Goal: Task Accomplishment & Management: Manage account settings

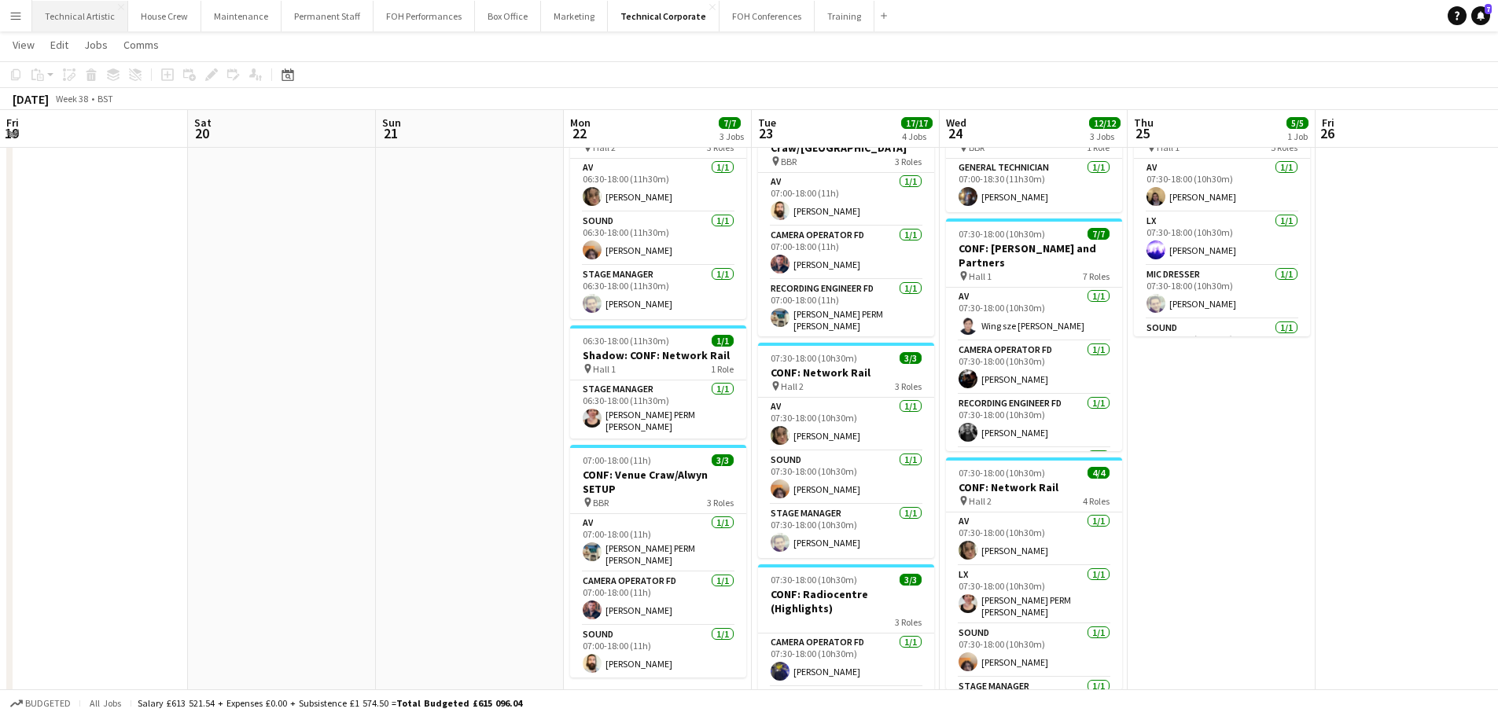
scroll to position [197, 0]
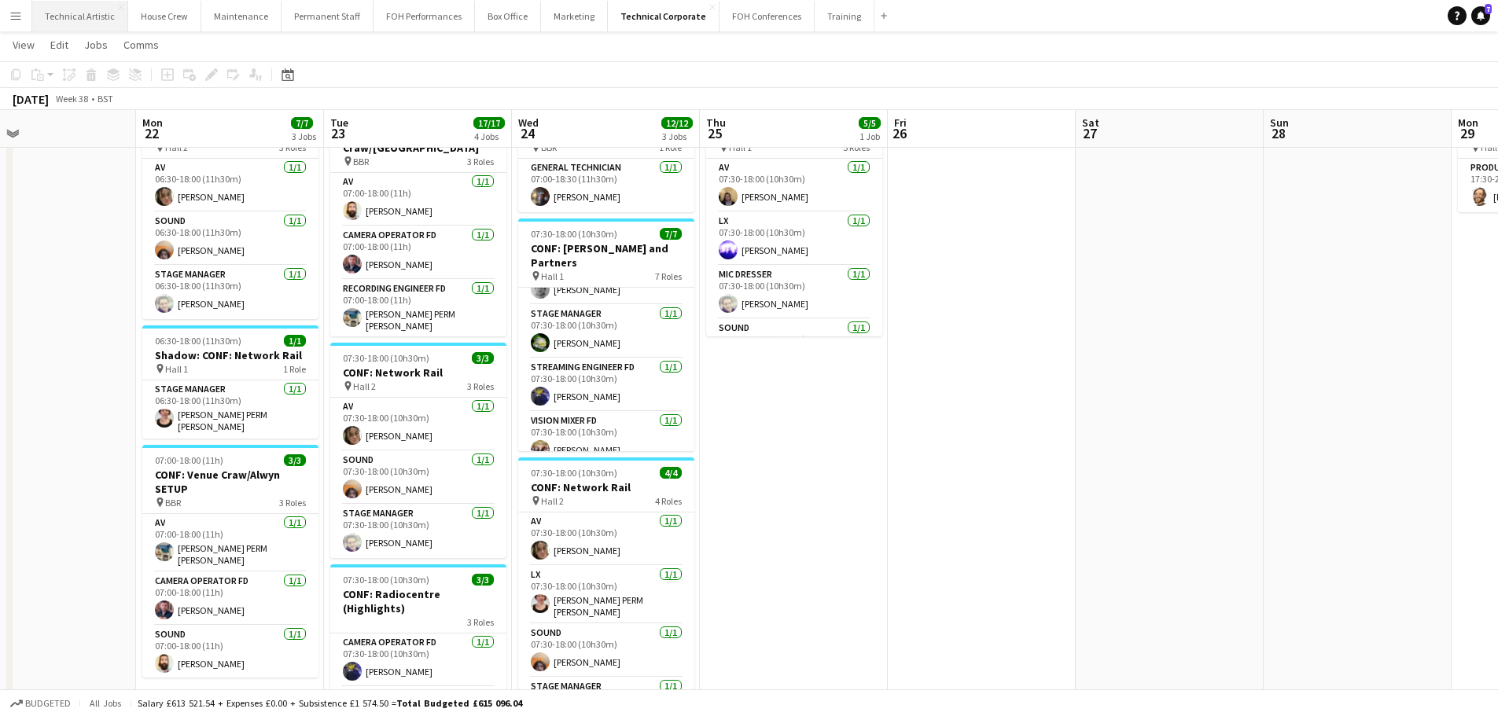
drag, startPoint x: 80, startPoint y: 18, endPoint x: 92, endPoint y: 20, distance: 12.0
click at [79, 17] on button "Technical Artistic Close" at bounding box center [80, 16] width 96 height 31
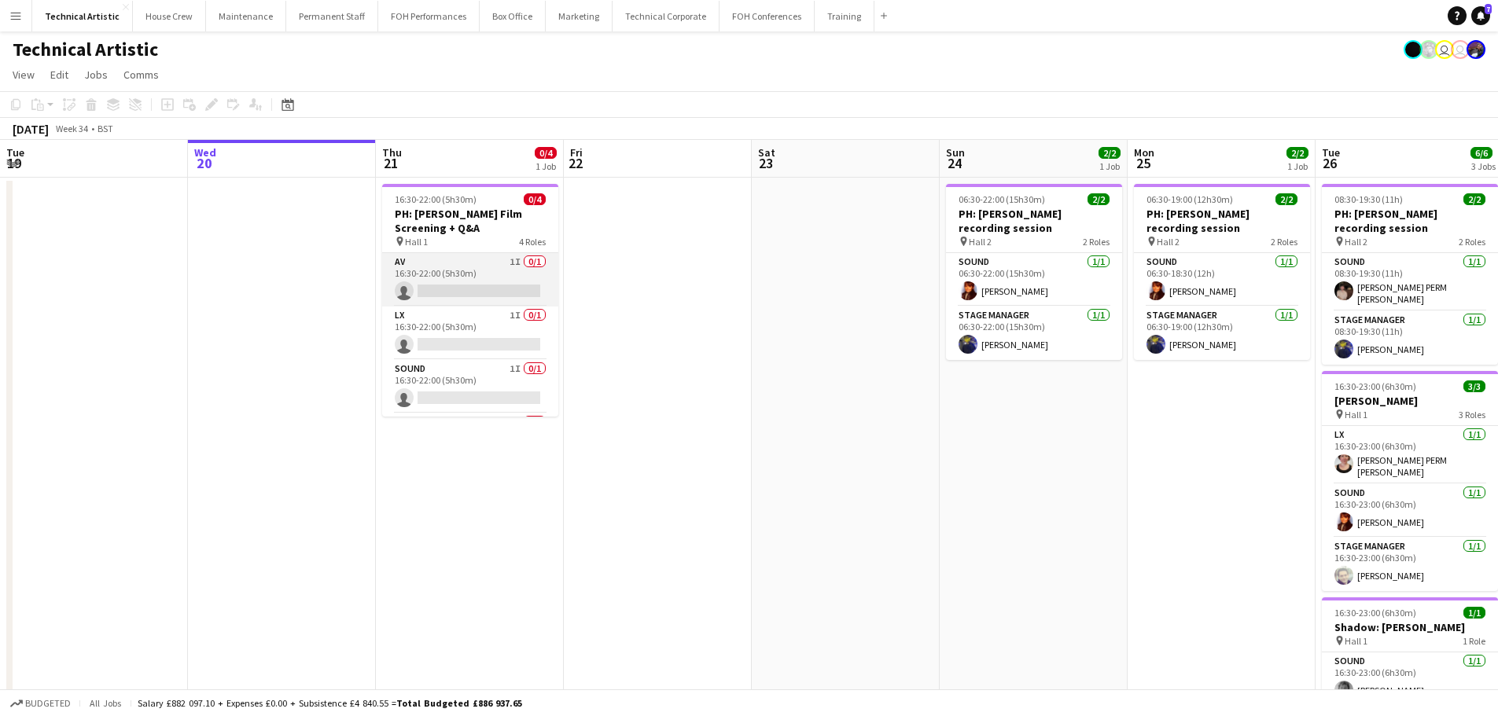
click at [491, 276] on app-card-role "AV 1I 0/1 16:30-22:00 (5h30m) single-neutral-actions" at bounding box center [470, 279] width 176 height 53
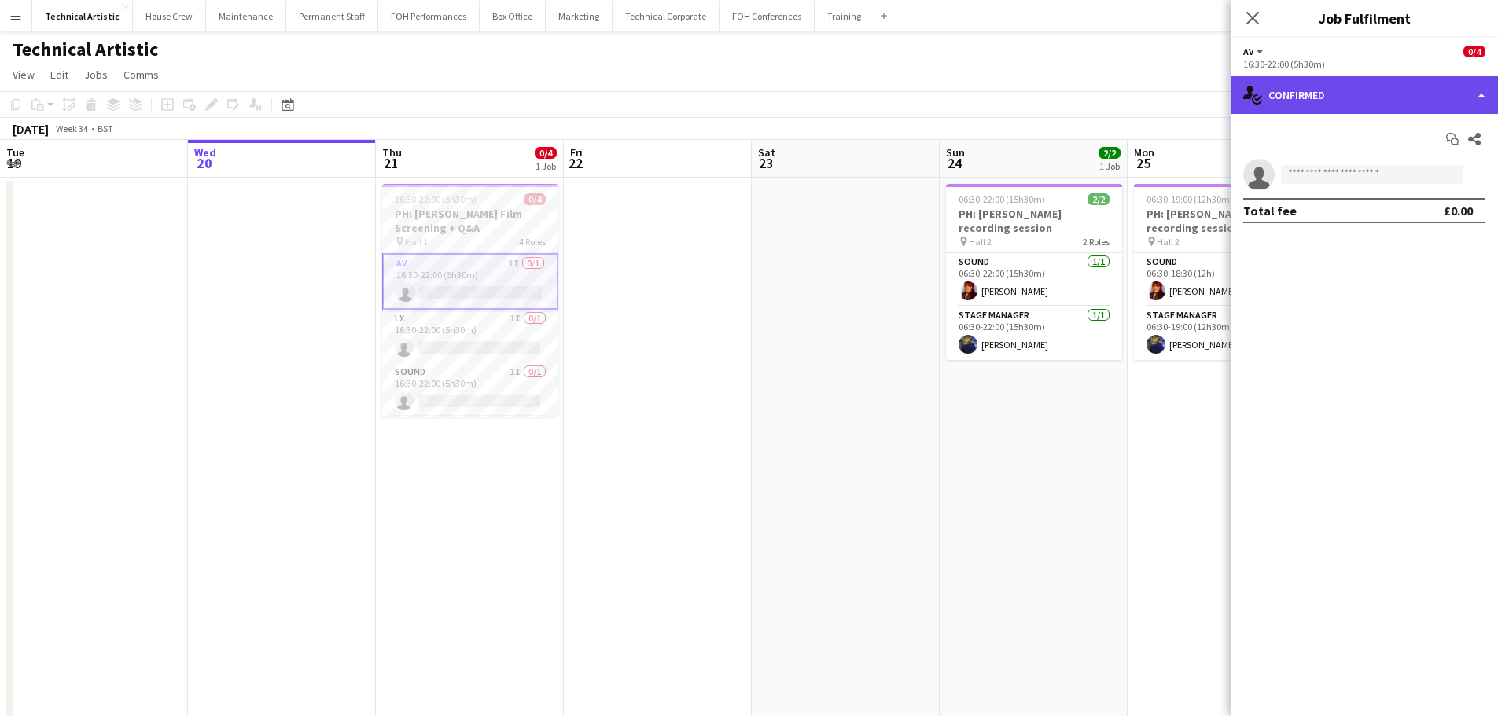
click at [1344, 86] on div "single-neutral-actions-check-2 Confirmed" at bounding box center [1363, 95] width 267 height 38
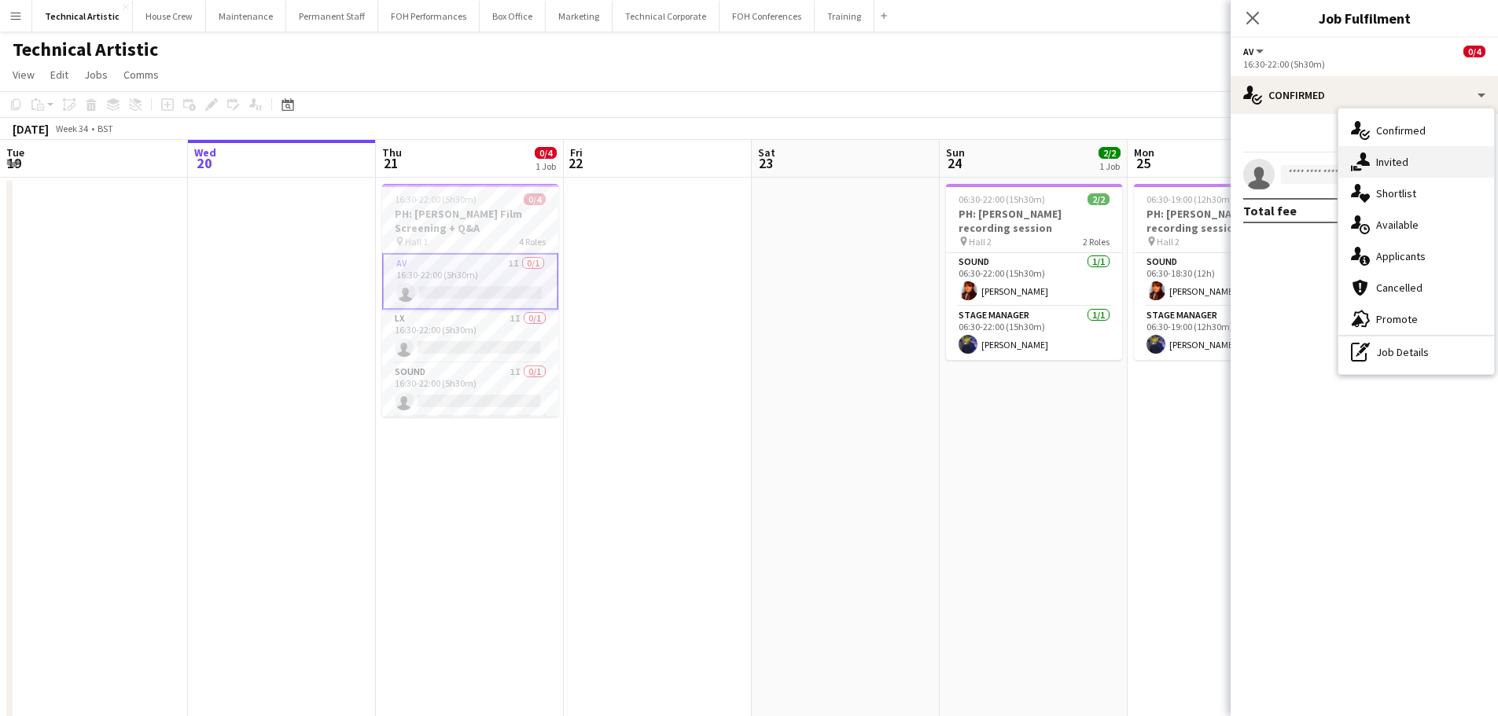
click at [1366, 147] on div "single-neutral-actions-share-1 Invited" at bounding box center [1416, 161] width 156 height 31
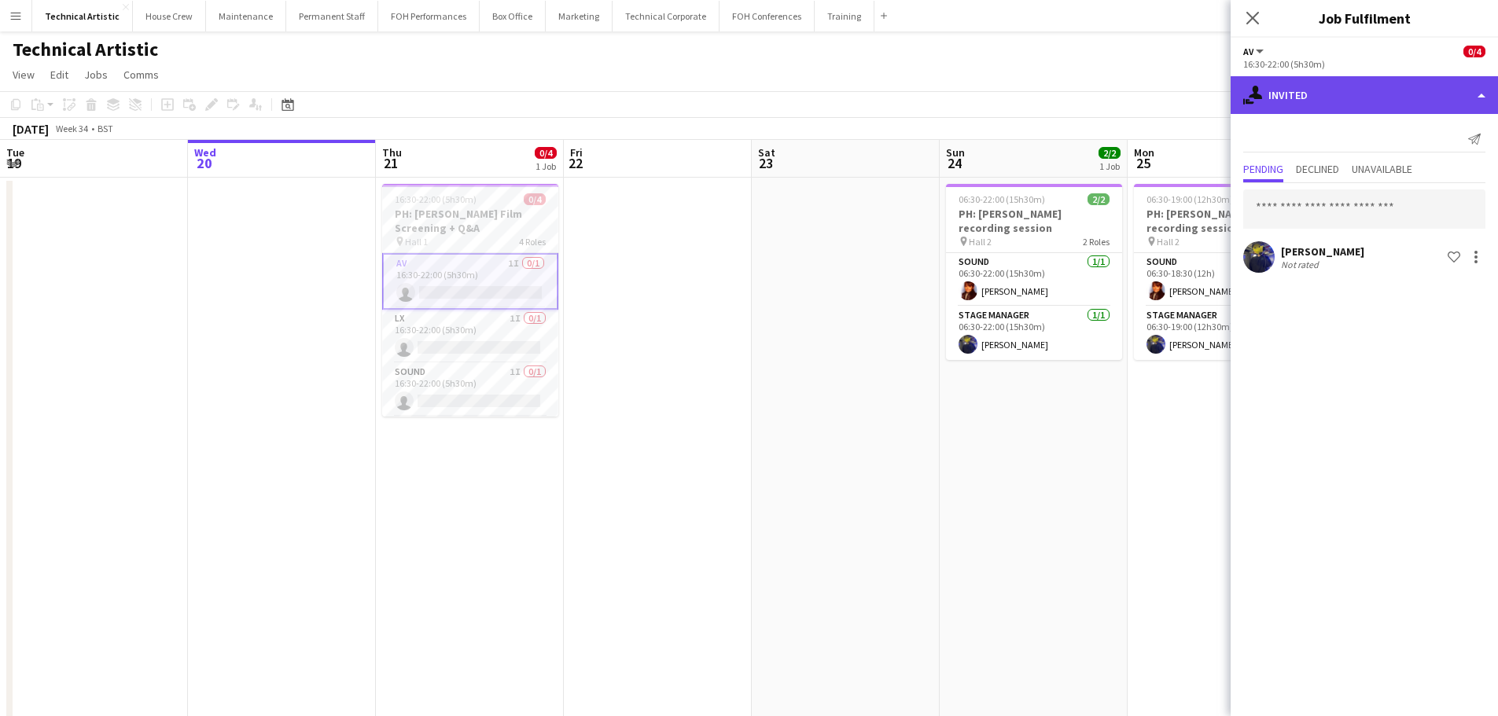
click at [1352, 104] on div "single-neutral-actions-share-1 Invited" at bounding box center [1363, 95] width 267 height 38
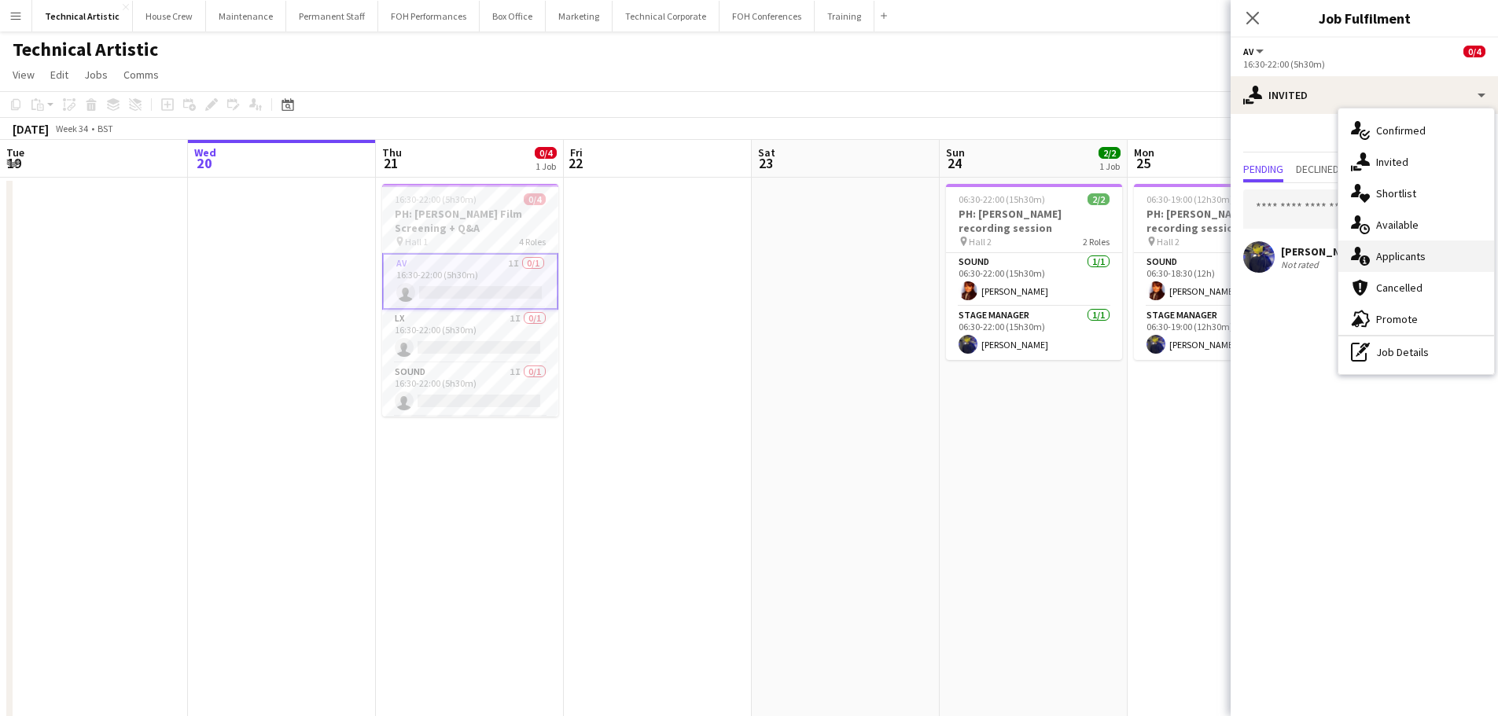
click at [1377, 241] on div "single-neutral-actions-information Applicants" at bounding box center [1416, 256] width 156 height 31
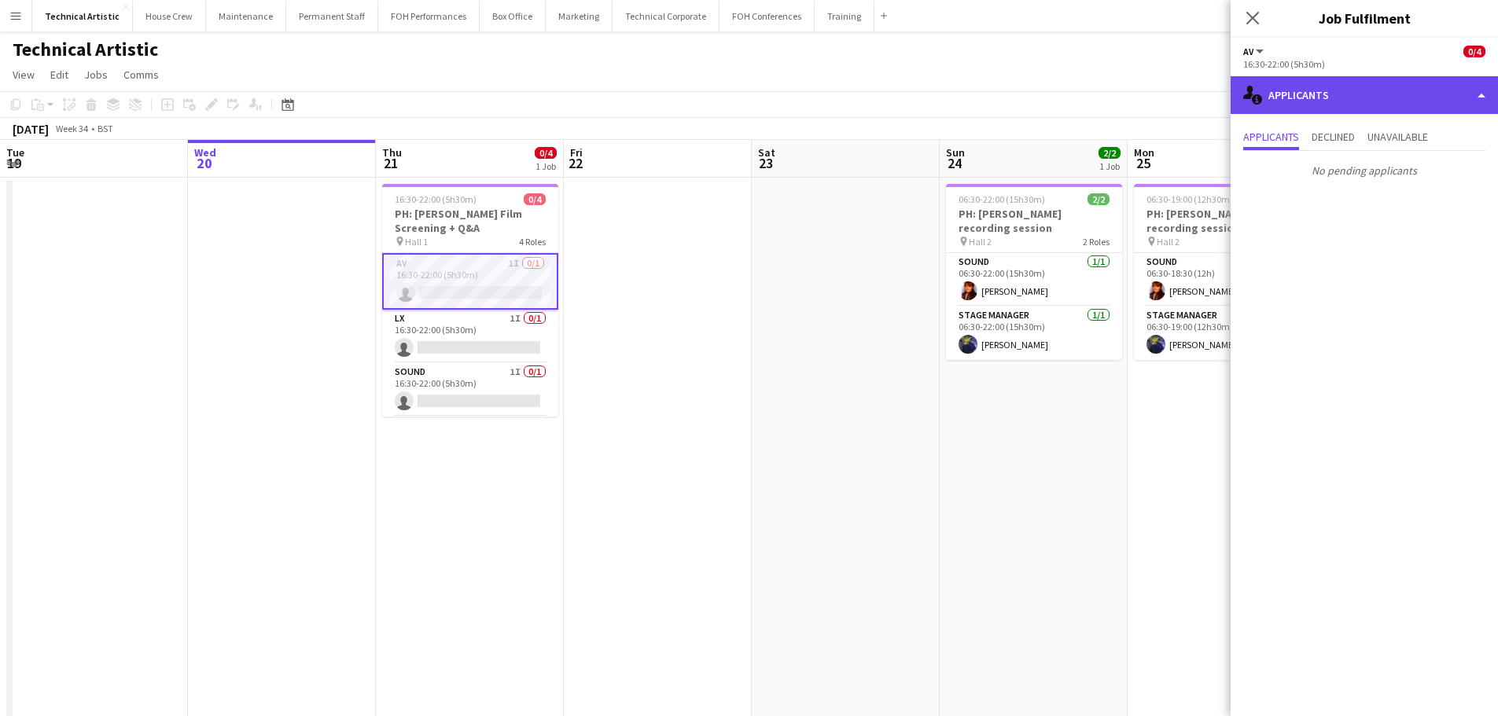
click at [1346, 94] on div "single-neutral-actions-information Applicants" at bounding box center [1363, 95] width 267 height 38
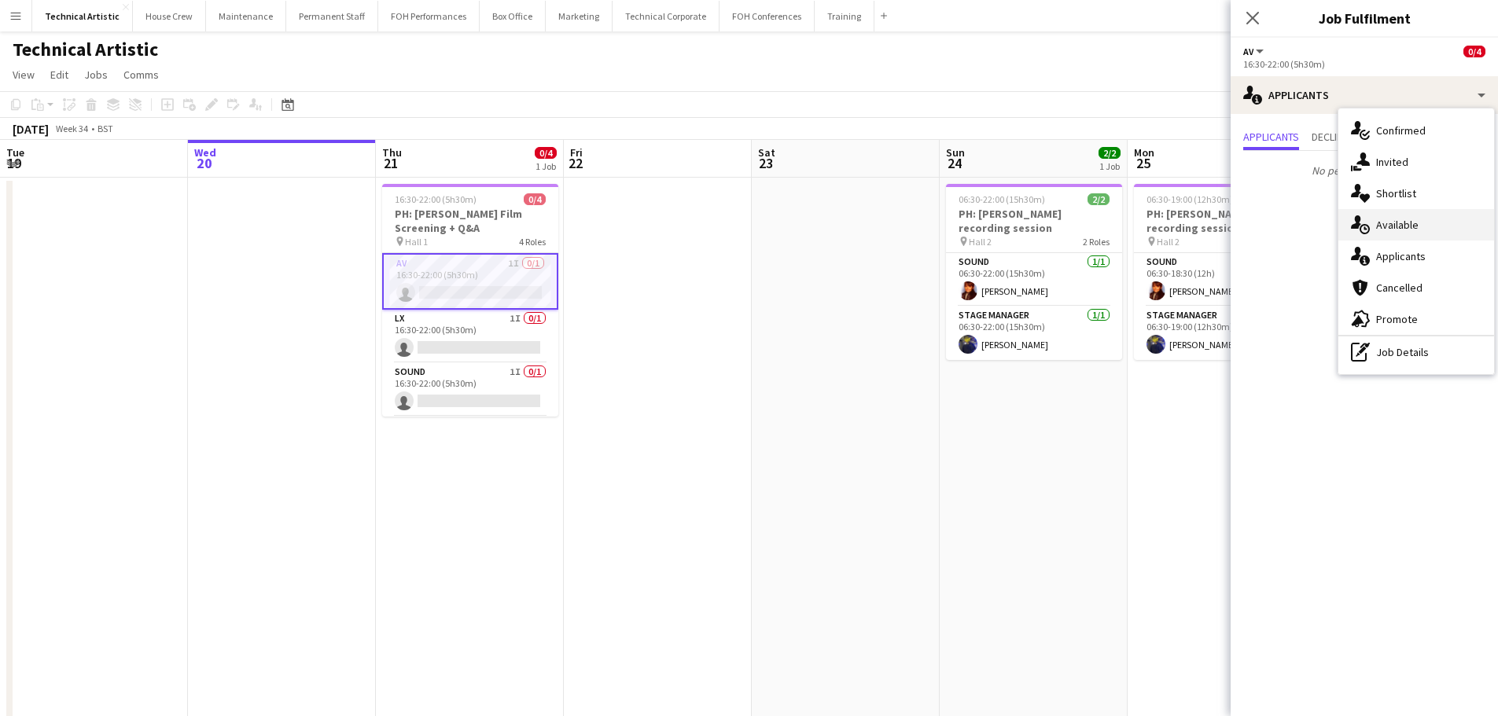
click at [1379, 222] on div "single-neutral-actions-upload Available" at bounding box center [1416, 224] width 156 height 31
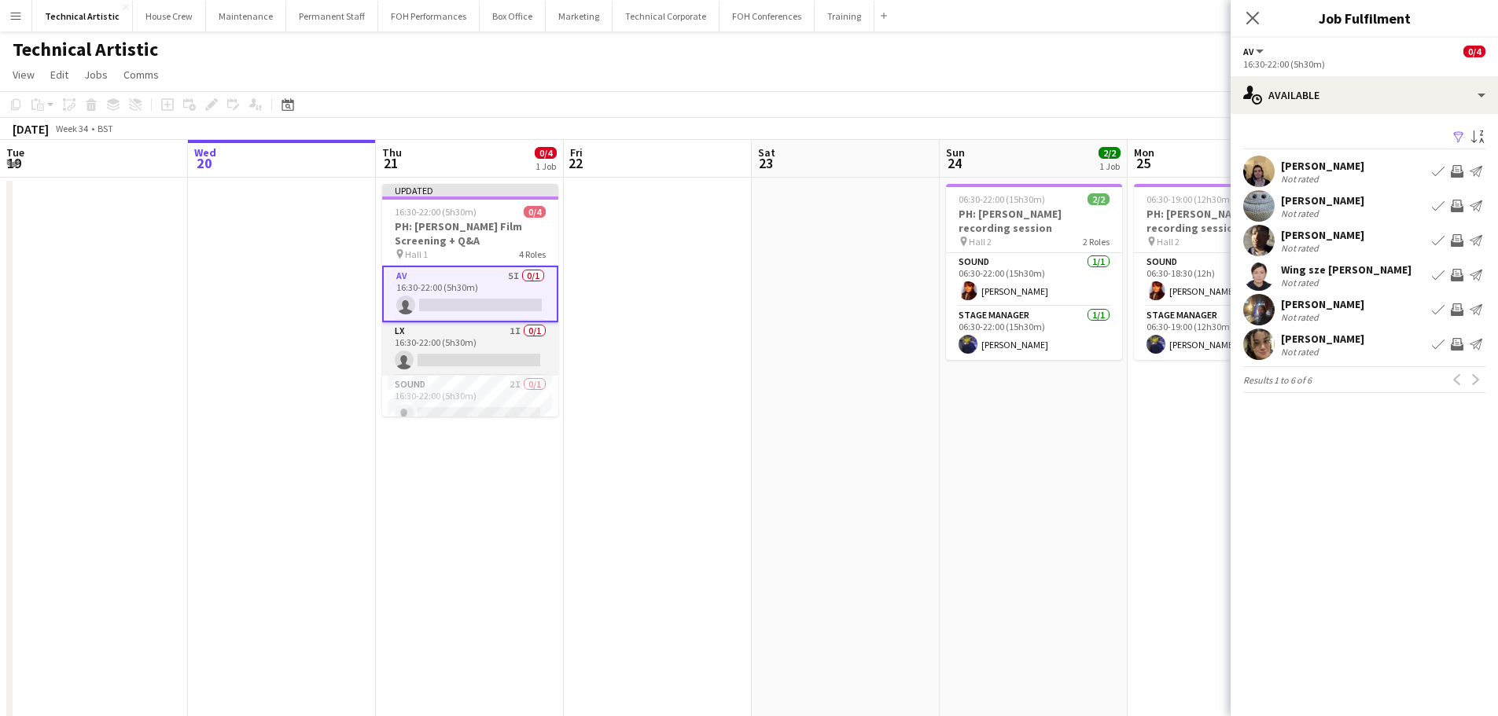
click at [484, 353] on app-card-role "LX 1I 0/1 16:30-22:00 (5h30m) single-neutral-actions" at bounding box center [470, 348] width 176 height 53
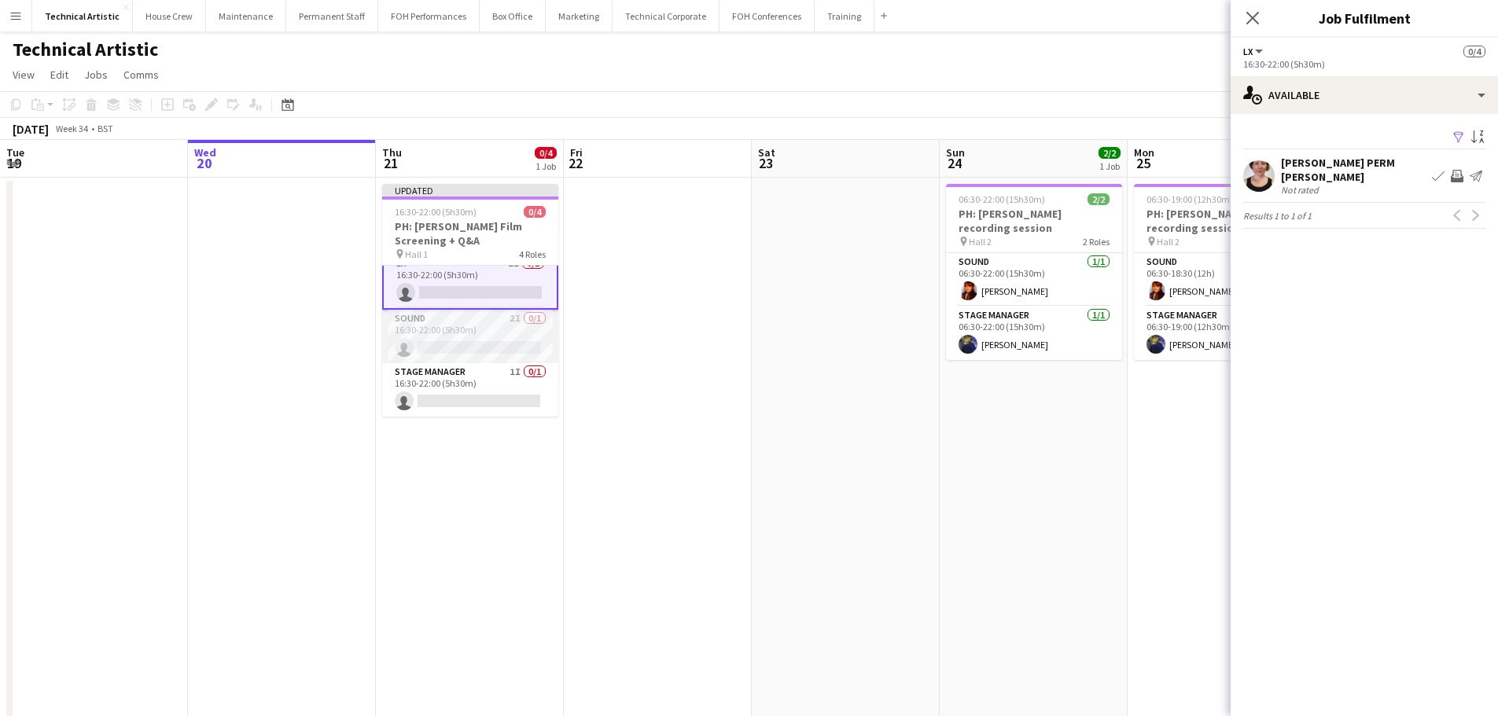
click at [486, 344] on app-card-role "Sound 2I 0/1 16:30-22:00 (5h30m) single-neutral-actions" at bounding box center [470, 336] width 176 height 53
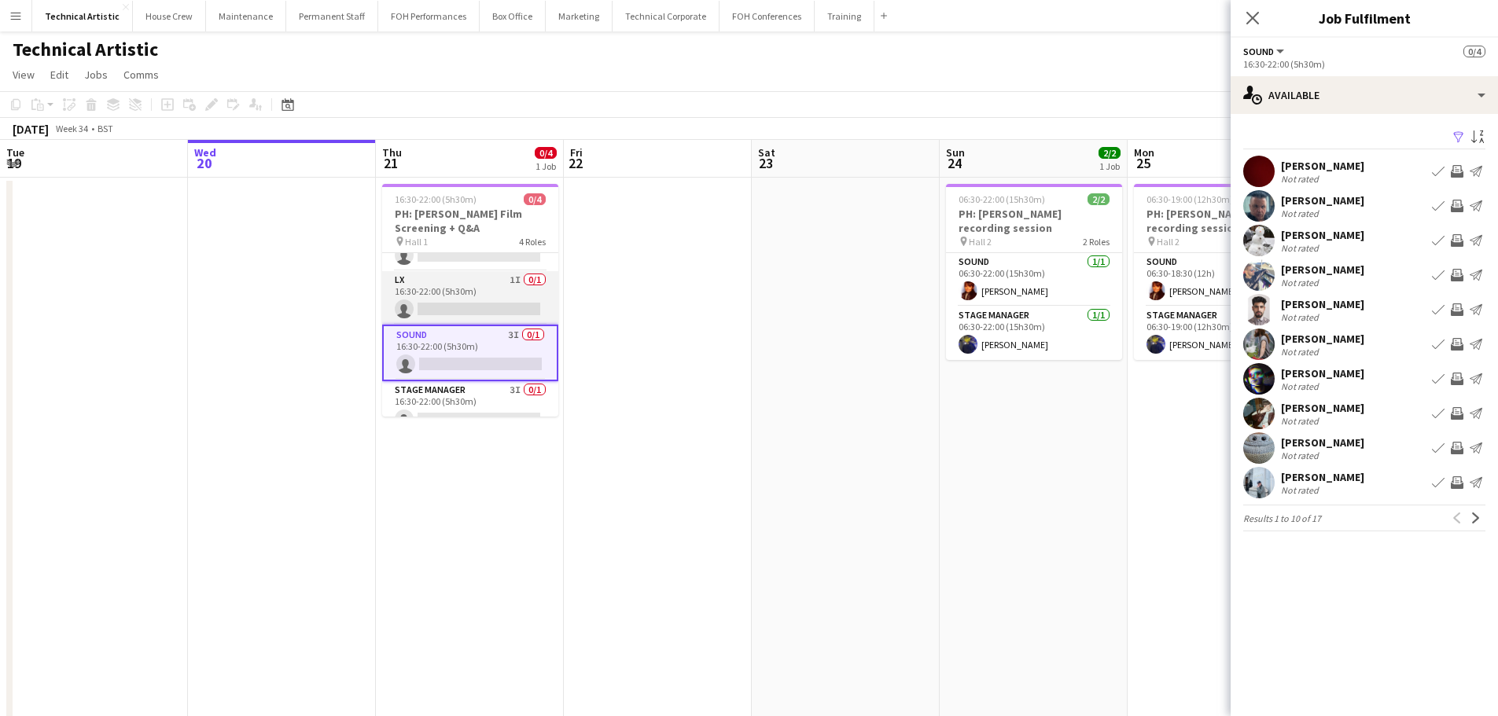
scroll to position [53, 0]
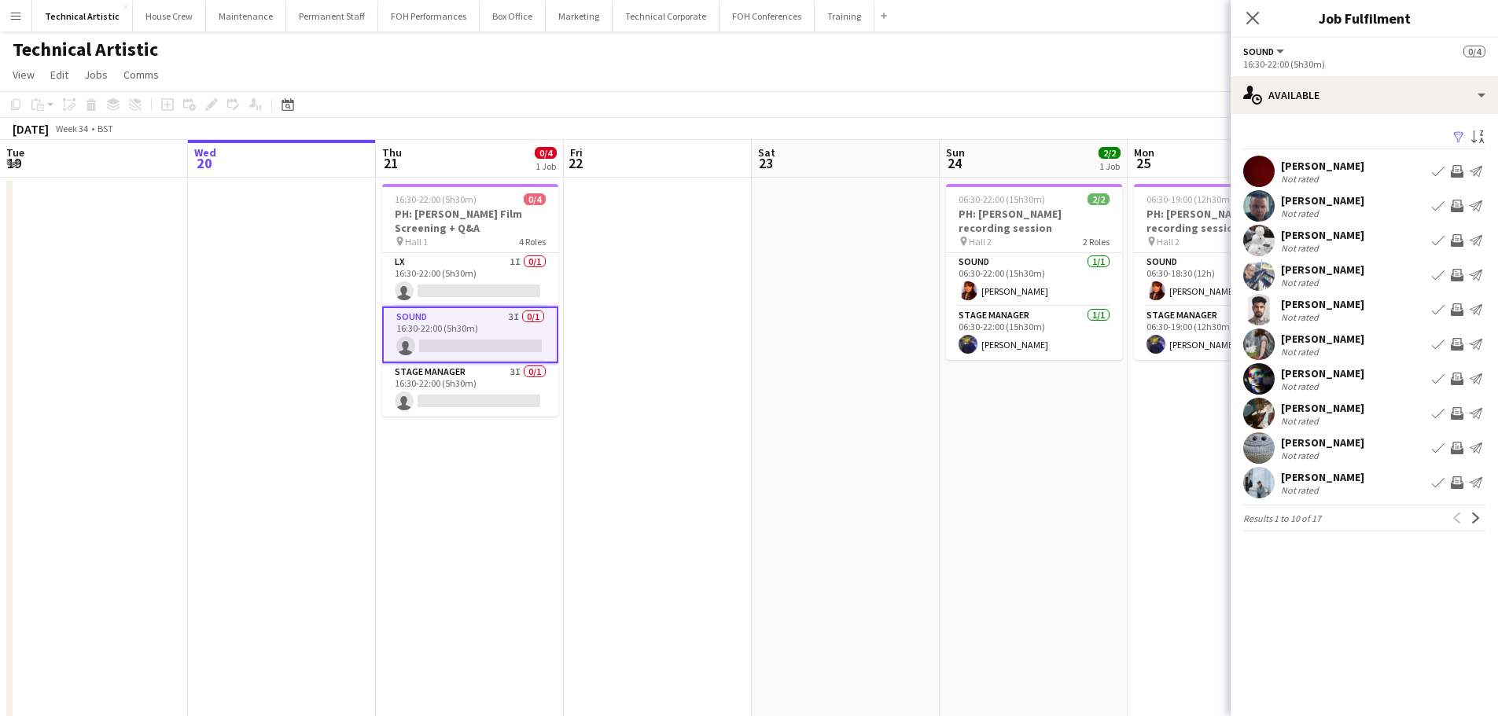
click at [592, 84] on app-page-menu "View Day view expanded Day view collapsed Month view Date picker Jump to [DATE]…" at bounding box center [749, 76] width 1498 height 30
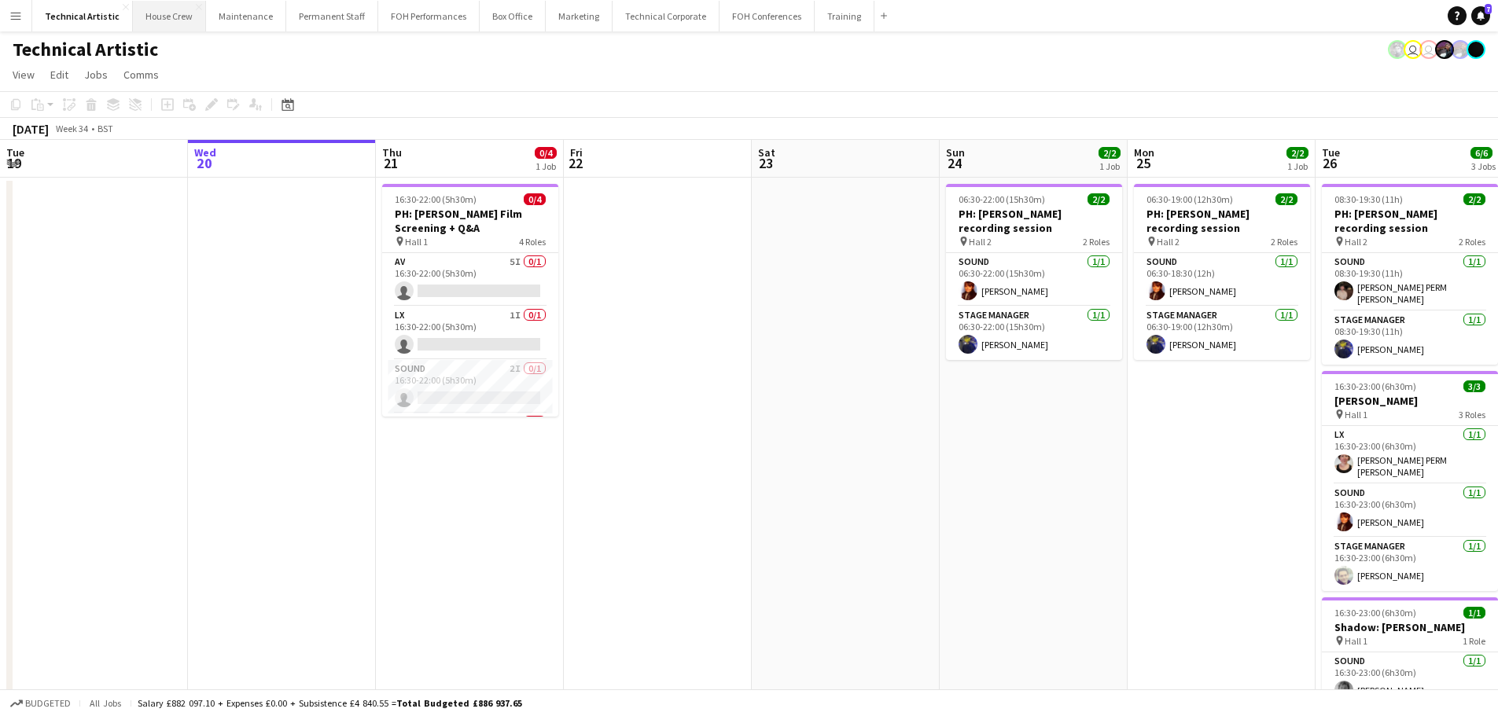
click at [173, 12] on button "House Crew Close" at bounding box center [169, 16] width 73 height 31
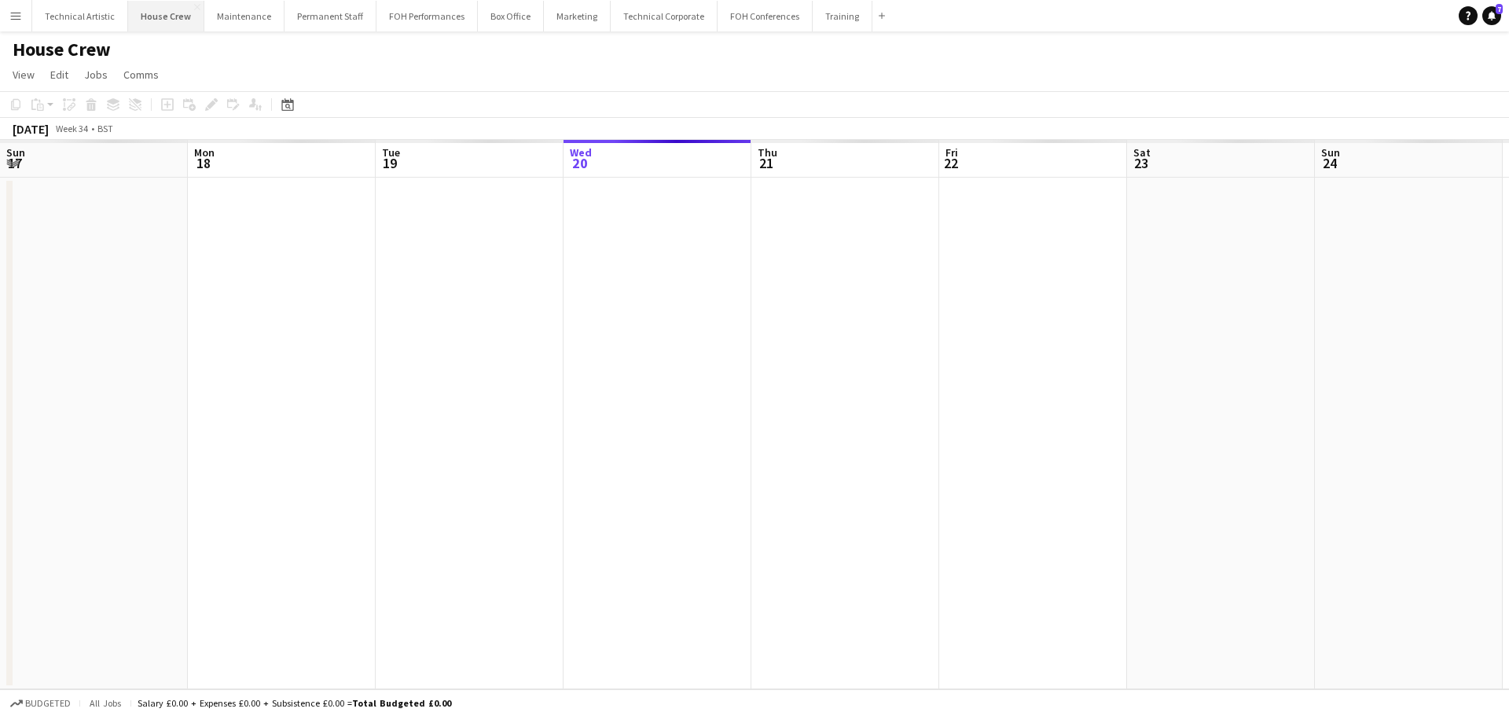
scroll to position [0, 376]
